Goal: Task Accomplishment & Management: Use online tool/utility

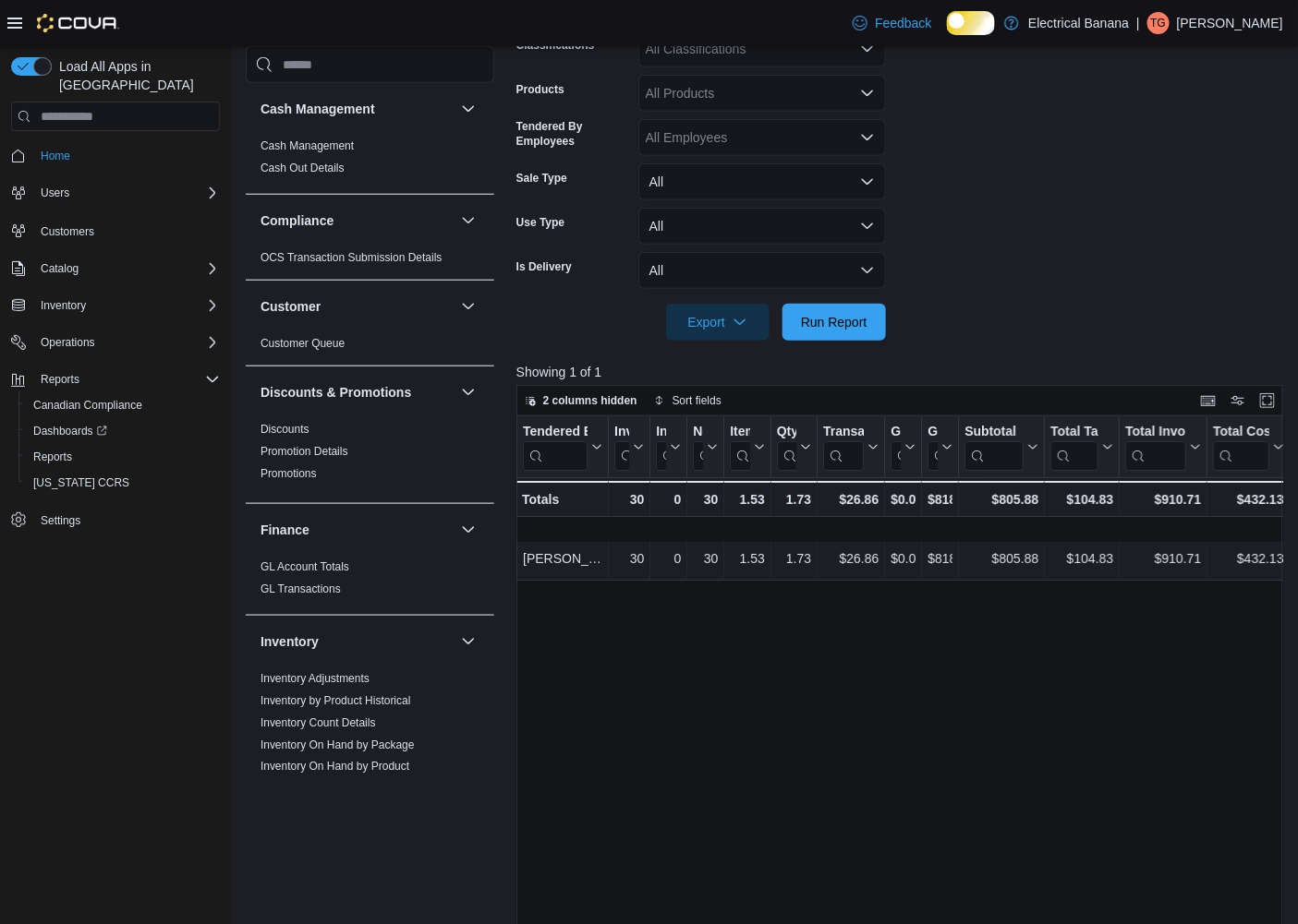
scroll to position [1192, 0]
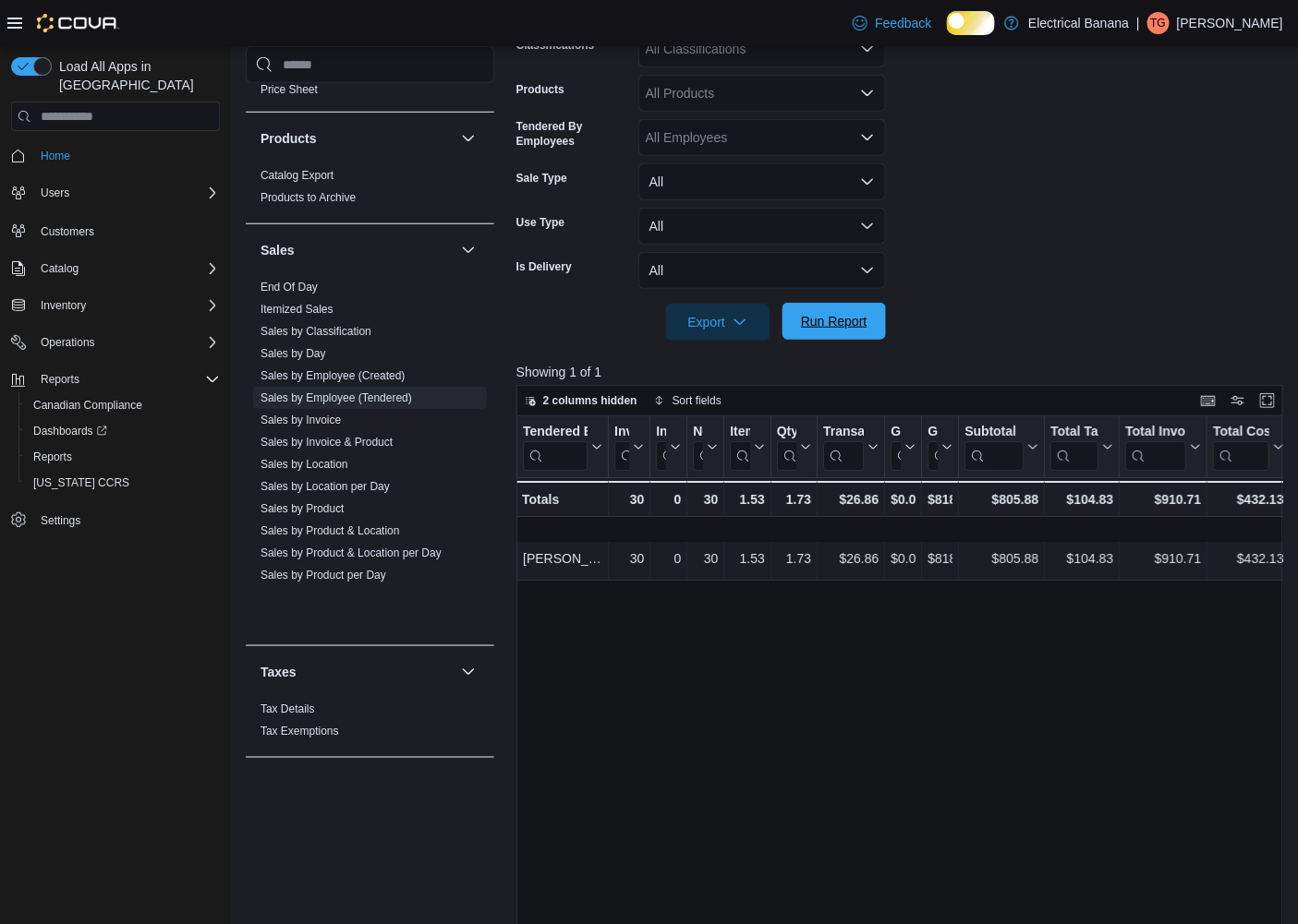
click at [816, 330] on span "Run Report" at bounding box center [834, 321] width 67 height 18
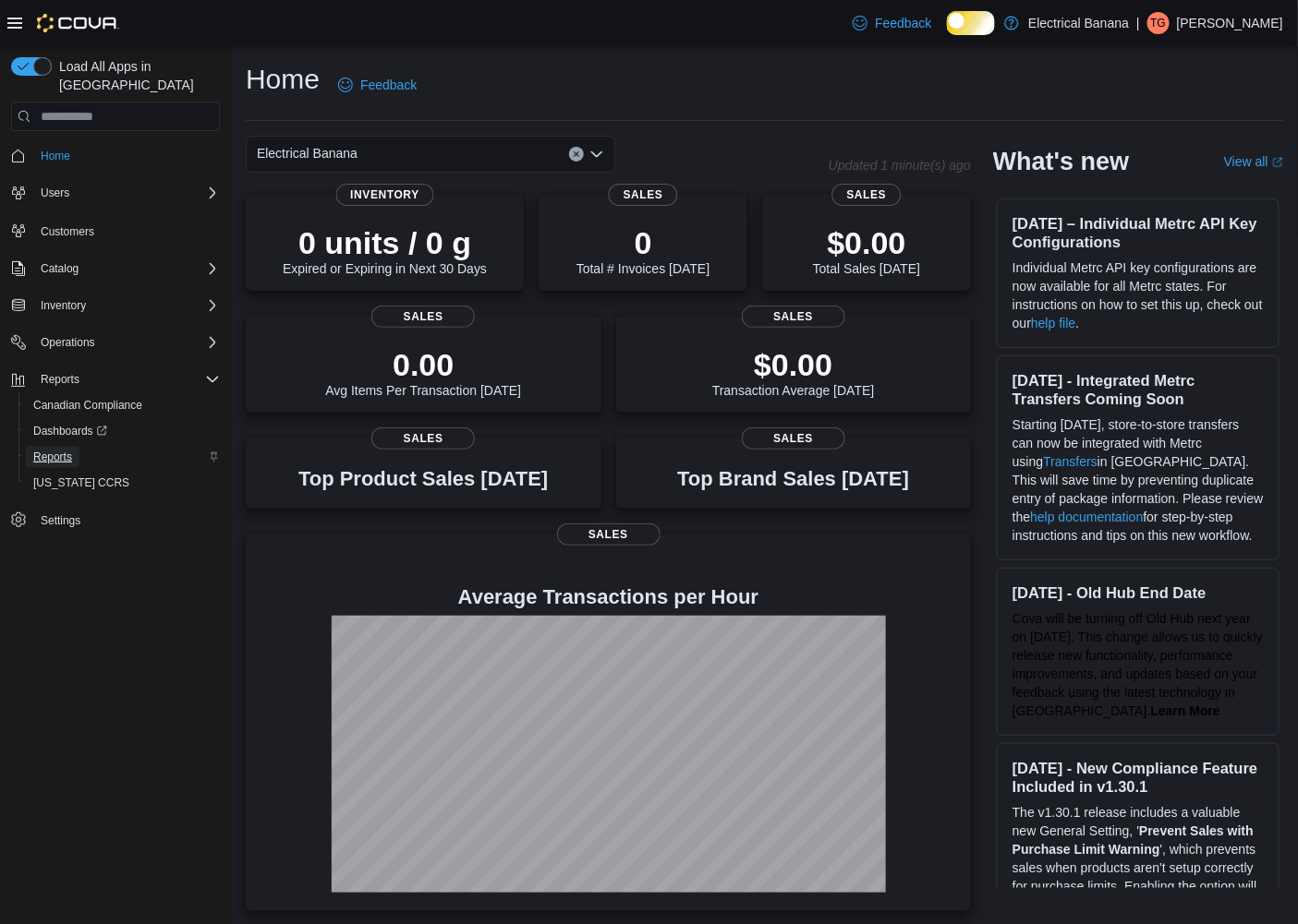
click at [56, 450] on span "Reports" at bounding box center [53, 457] width 39 height 15
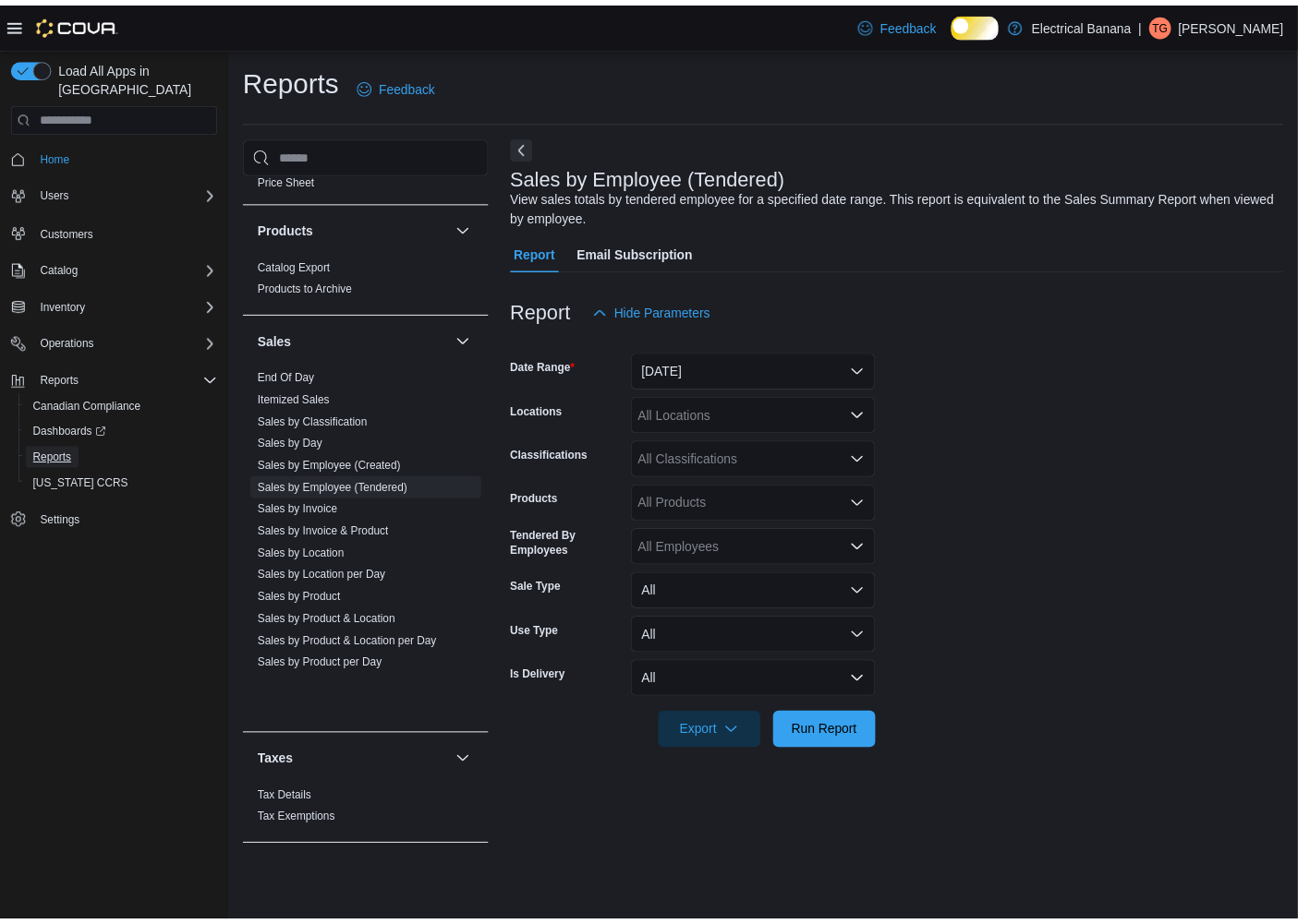
scroll to position [1192, 0]
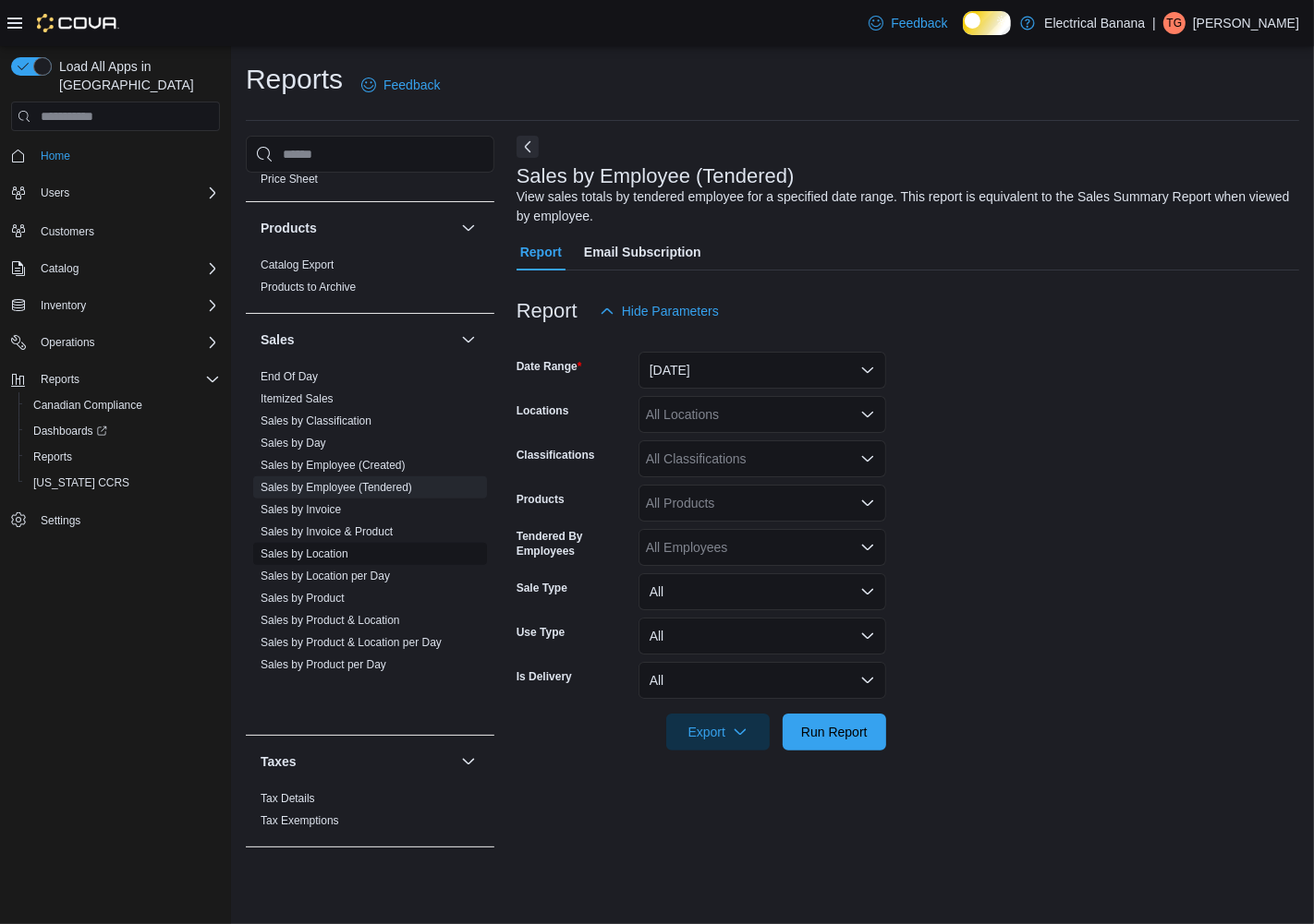
click at [318, 561] on link "Sales by Location" at bounding box center [304, 554] width 88 height 13
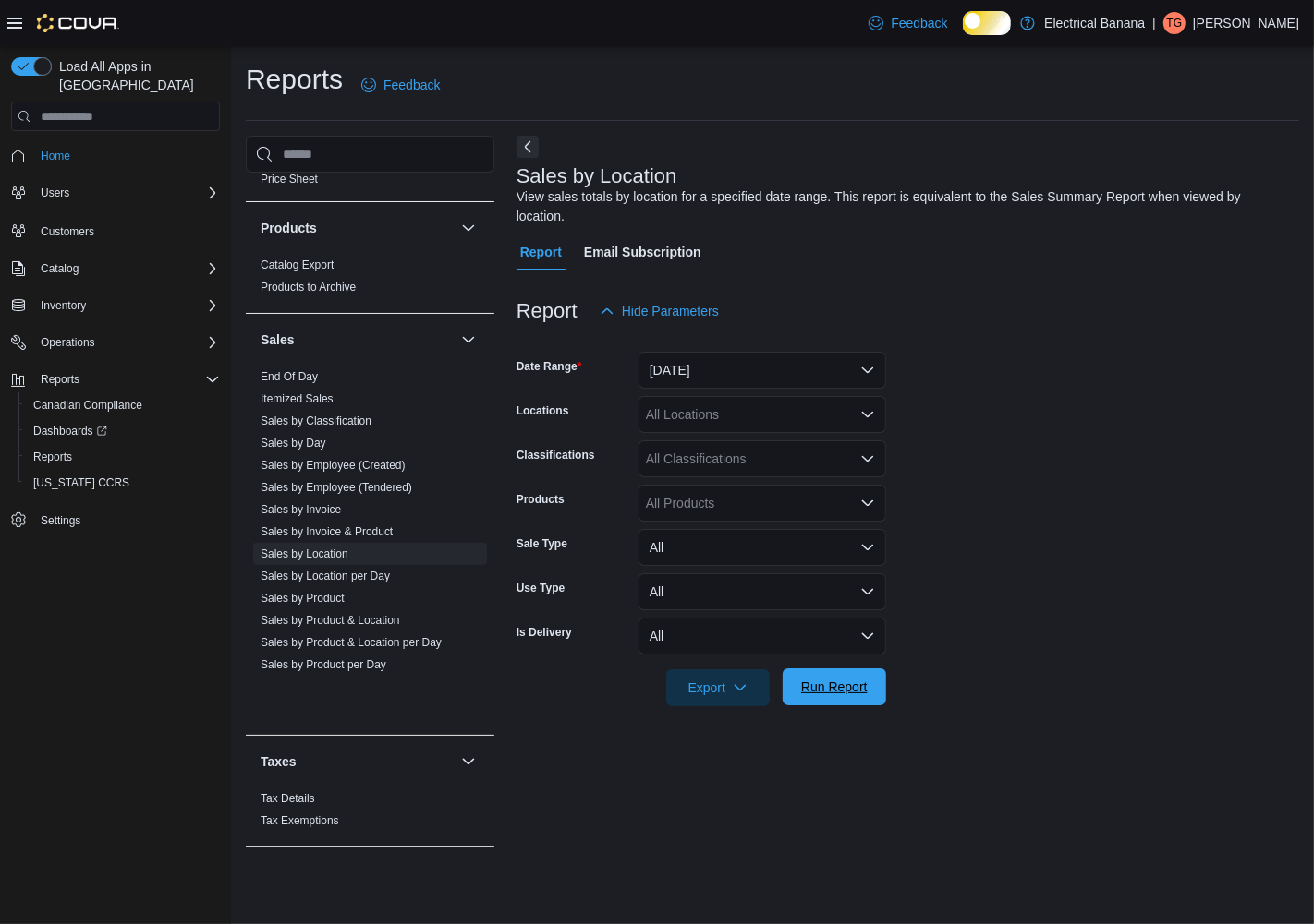
click at [829, 689] on span "Run Report" at bounding box center [835, 687] width 81 height 37
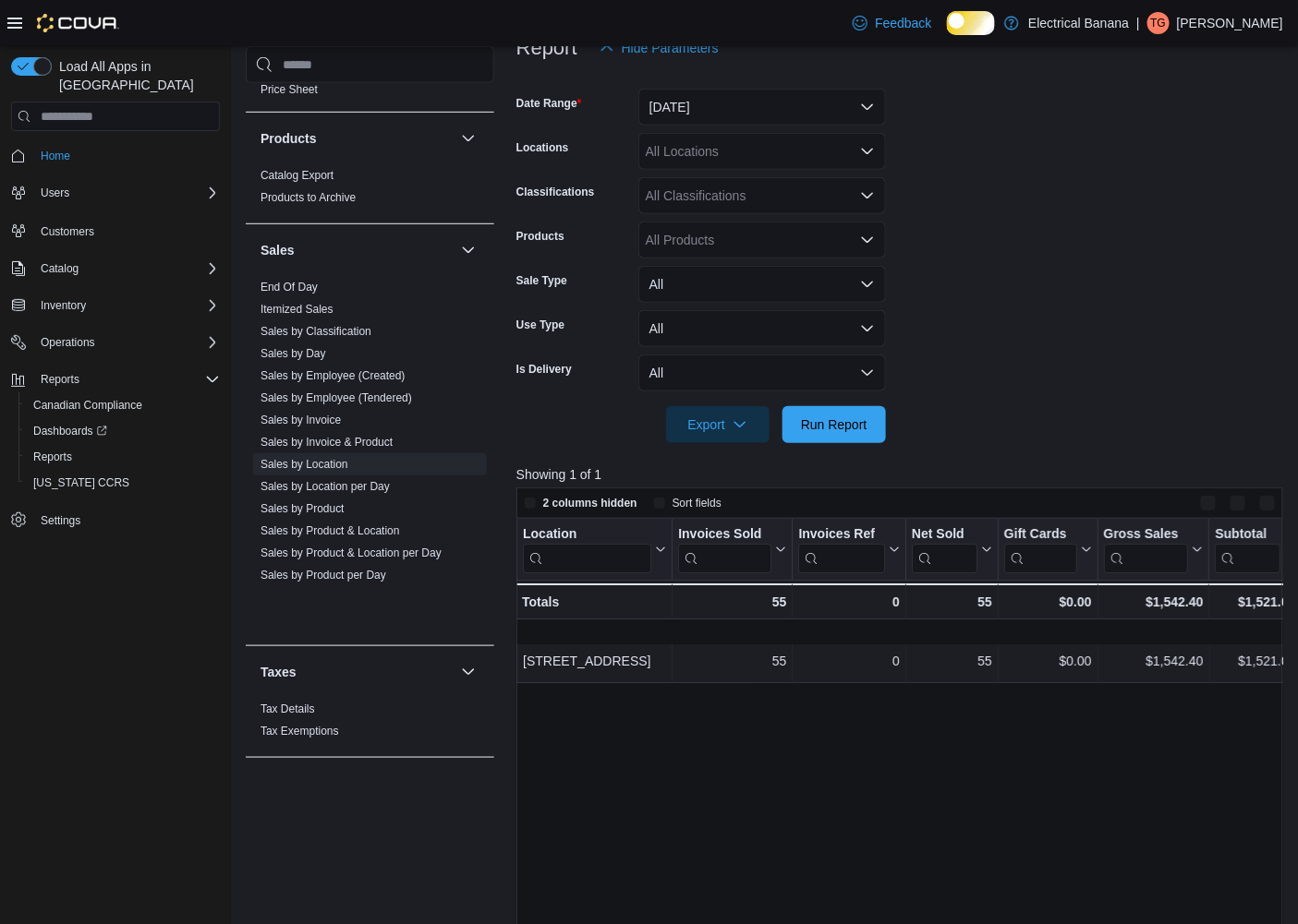
scroll to position [307, 0]
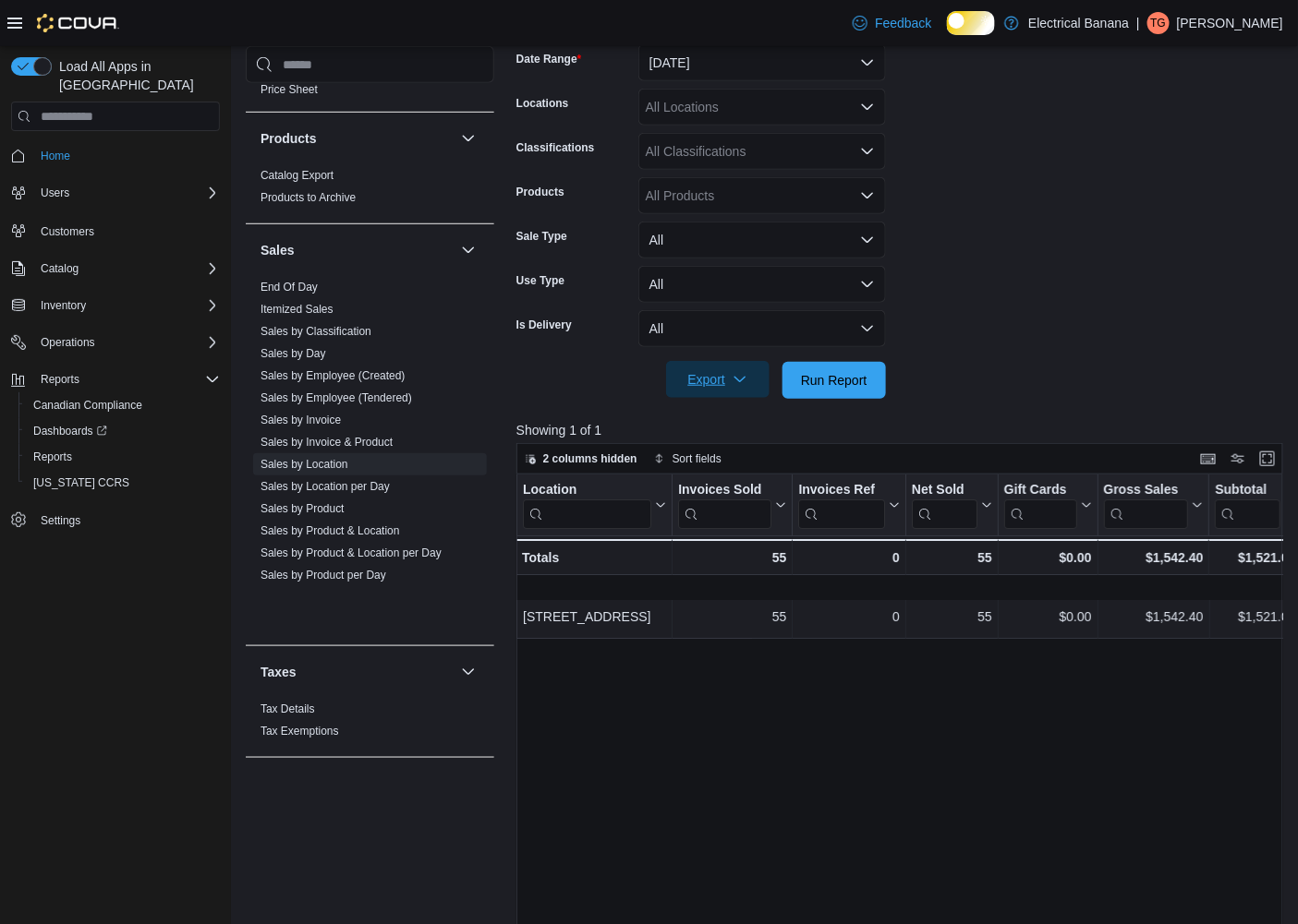
click at [717, 393] on span "Export" at bounding box center [718, 379] width 81 height 37
click at [718, 420] on button "Export to Excel" at bounding box center [708, 432] width 105 height 37
click at [384, 404] on link "Sales by Employee (Tendered)" at bounding box center [337, 398] width 152 height 13
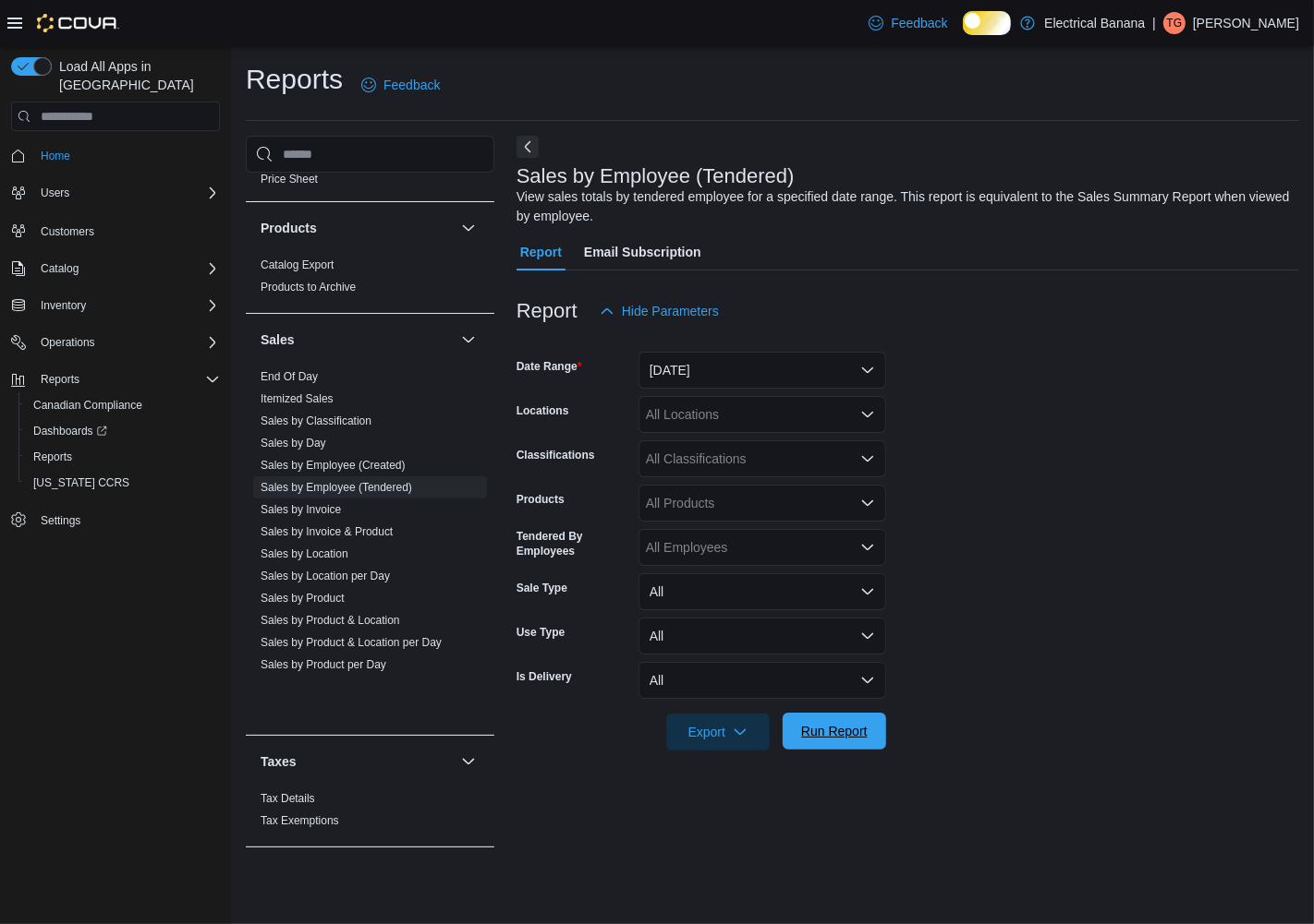
click at [842, 741] on span "Run Report" at bounding box center [835, 732] width 67 height 18
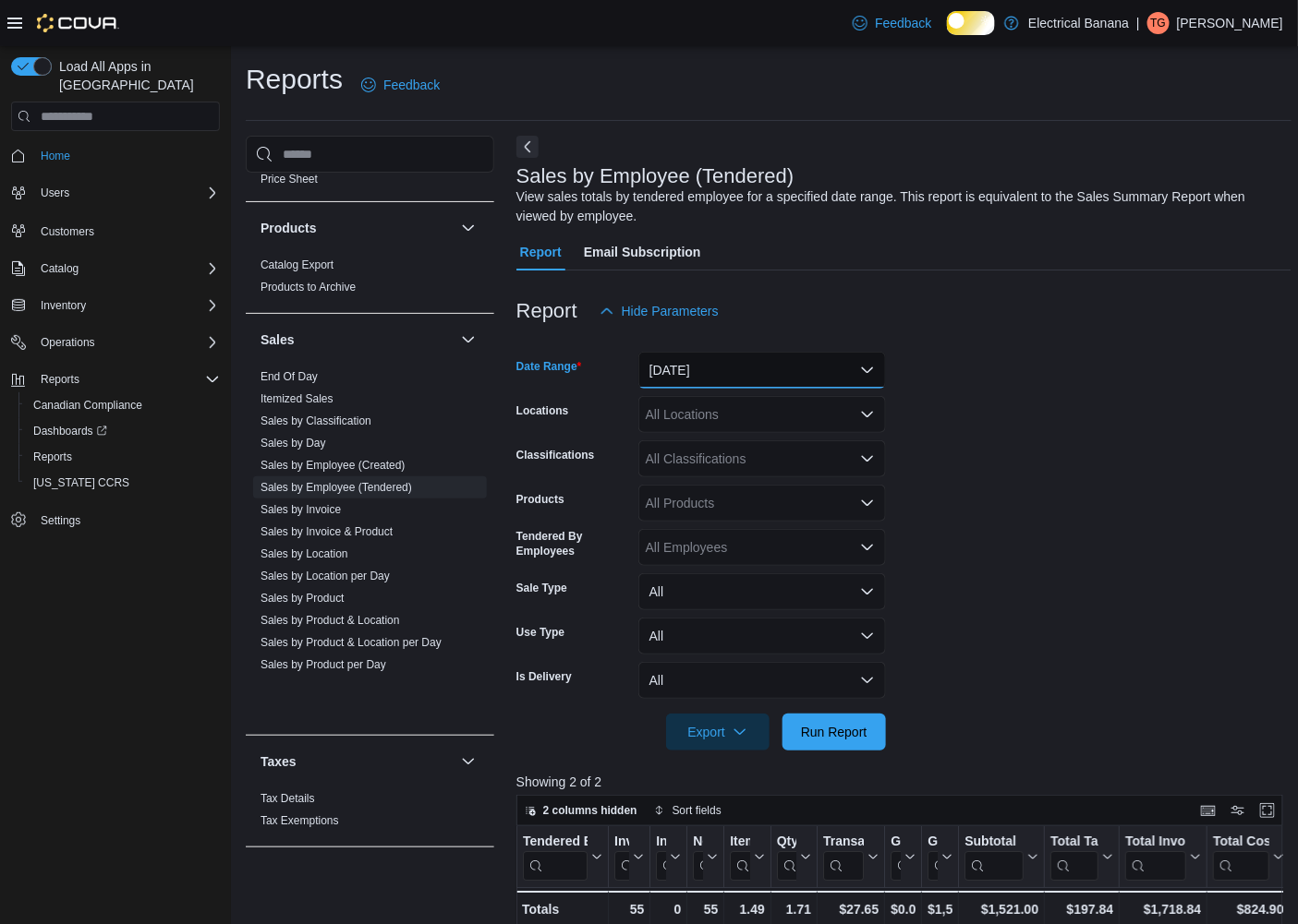
click at [726, 374] on button "Yesterday" at bounding box center [762, 370] width 248 height 37
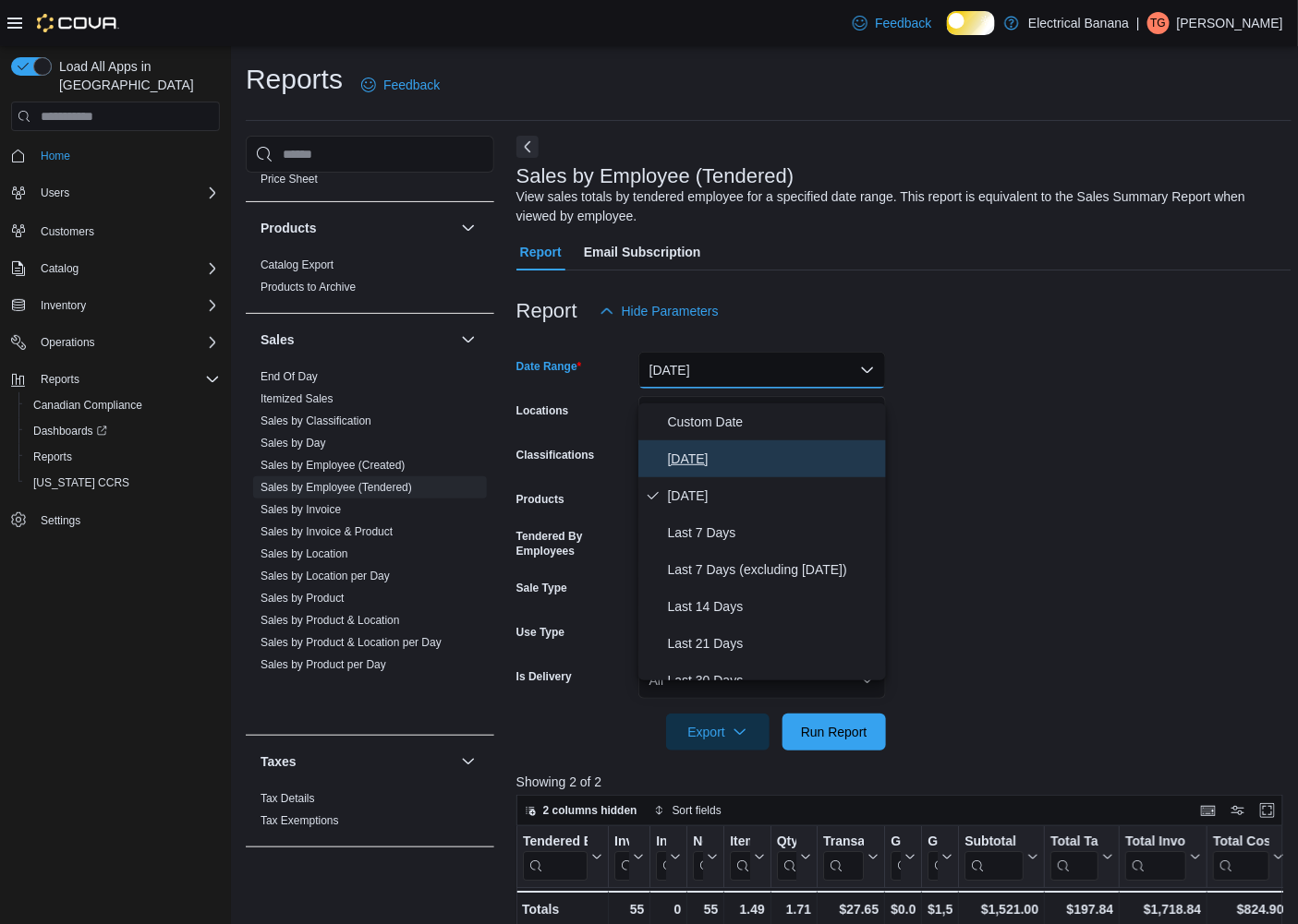
click at [704, 459] on span "[DATE]" at bounding box center [773, 459] width 211 height 22
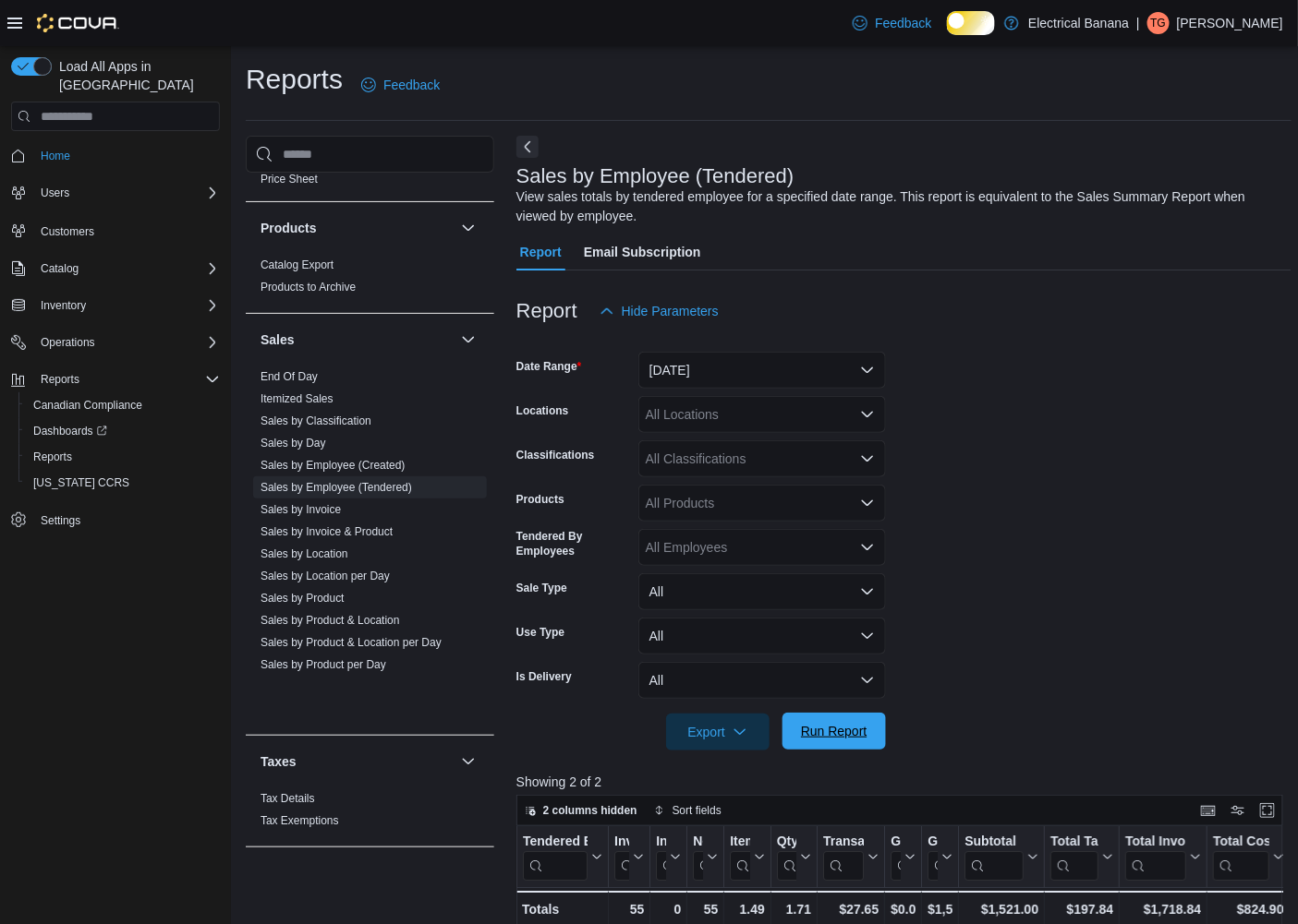
click at [841, 741] on span "Run Report" at bounding box center [834, 732] width 67 height 18
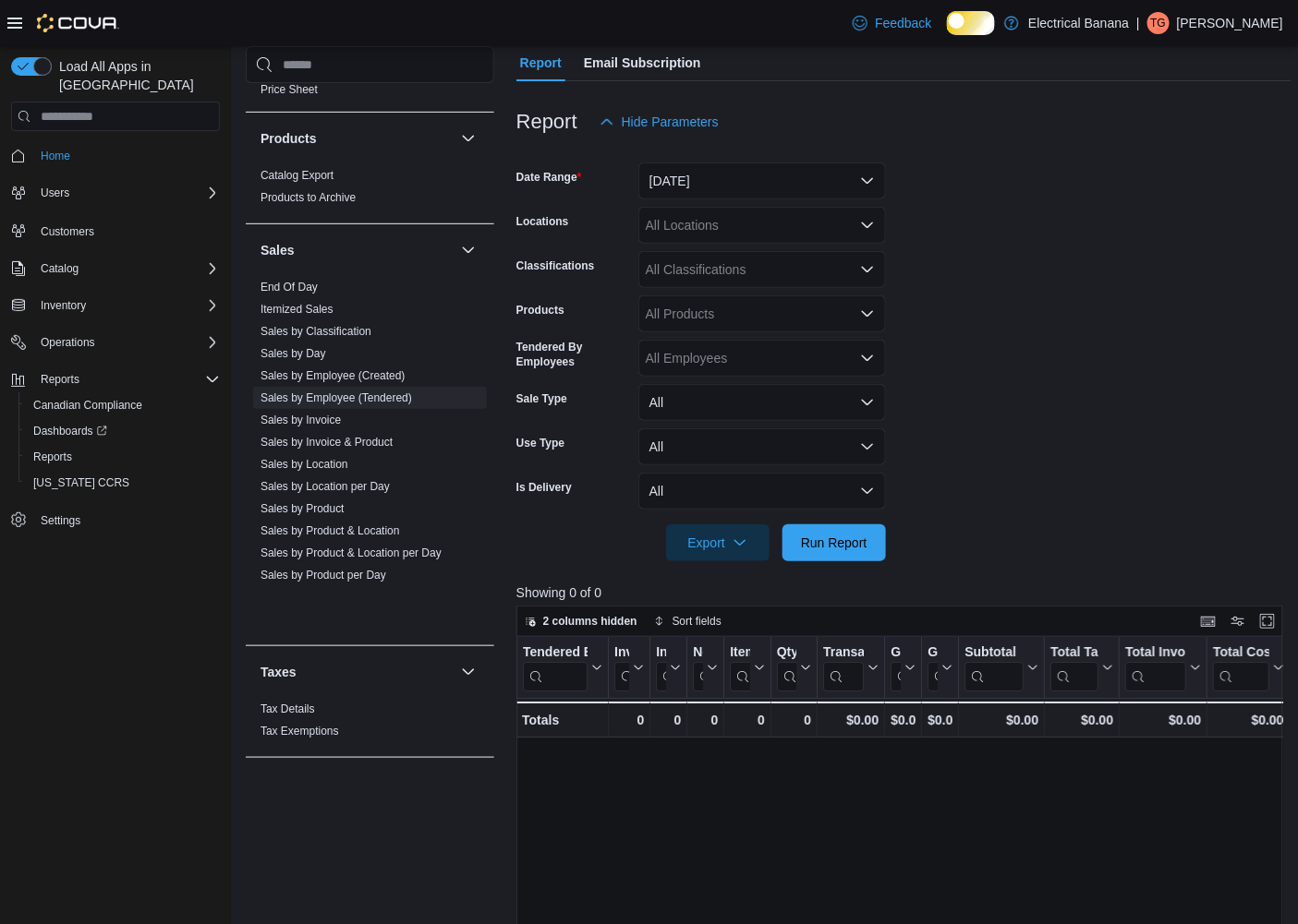
scroll to position [307, 0]
